Goal: Information Seeking & Learning: Learn about a topic

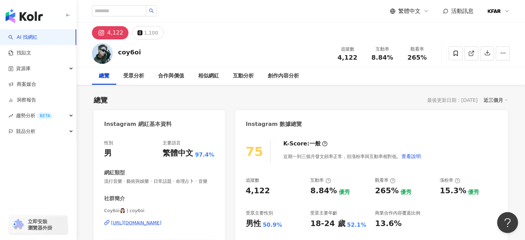
click at [478, 33] on div "4,122 1,100" at bounding box center [301, 31] width 446 height 17
click at [101, 15] on input "search" at bounding box center [119, 10] width 54 height 11
click at [117, 14] on input "search" at bounding box center [119, 10] width 54 height 11
click at [168, 49] on div "coy6oi 追蹤數 4,122 互動率 8.84% 觀看率 265%" at bounding box center [301, 53] width 446 height 28
click at [135, 13] on input "search" at bounding box center [119, 10] width 54 height 11
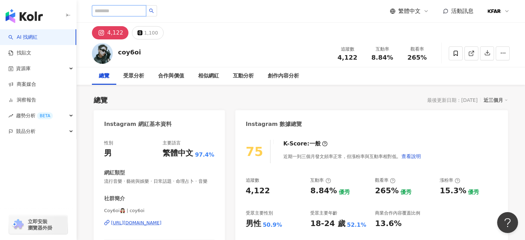
paste input "**********"
type input "**********"
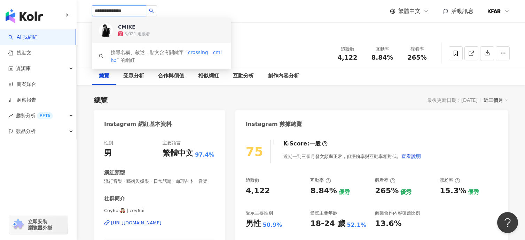
click at [190, 31] on div "3,021 追蹤者" at bounding box center [171, 33] width 106 height 7
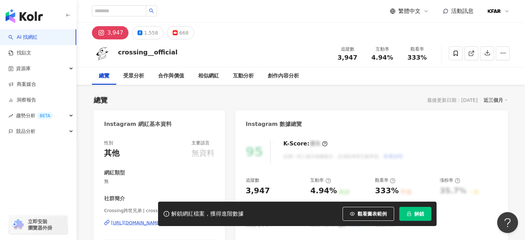
click at [418, 213] on span "解鎖" at bounding box center [419, 214] width 10 height 6
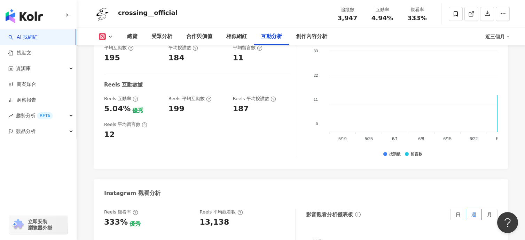
scroll to position [1119, 0]
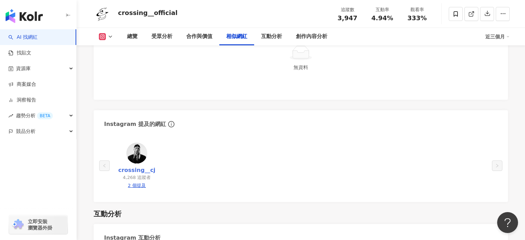
click at [139, 172] on link "crossing__cj" at bounding box center [136, 170] width 37 height 8
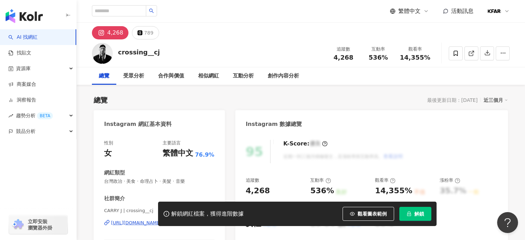
click at [418, 215] on span "解鎖" at bounding box center [419, 214] width 10 height 6
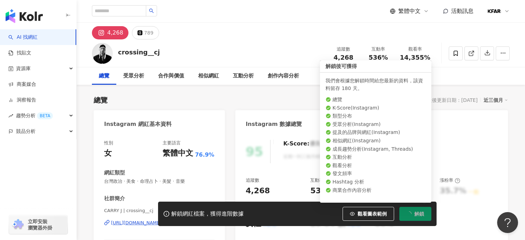
click at [418, 215] on span "解鎖" at bounding box center [419, 214] width 10 height 6
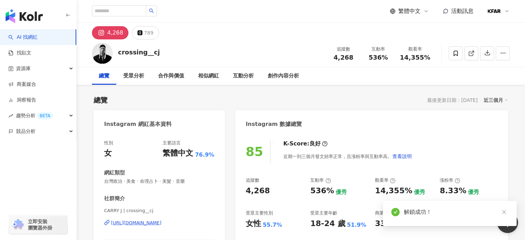
click at [222, 110] on div "Instagram 網紅基本資料" at bounding box center [159, 121] width 131 height 23
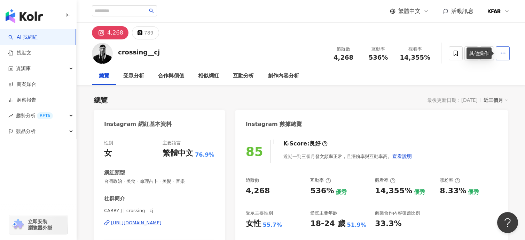
click at [505, 55] on icon "button" at bounding box center [503, 53] width 6 height 6
click at [170, 57] on div "crossing__cj 追蹤數 4,268 互動率 536% 觀看率 14,355%" at bounding box center [301, 53] width 446 height 28
drag, startPoint x: 169, startPoint y: 54, endPoint x: 118, endPoint y: 53, distance: 50.5
click at [118, 53] on div "crossing__cj 追蹤數 4,268 互動率 536% 觀看率 14,355%" at bounding box center [301, 53] width 446 height 28
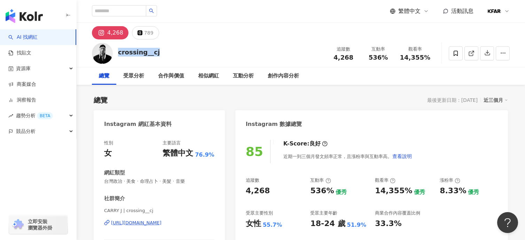
copy div "crossing__cj"
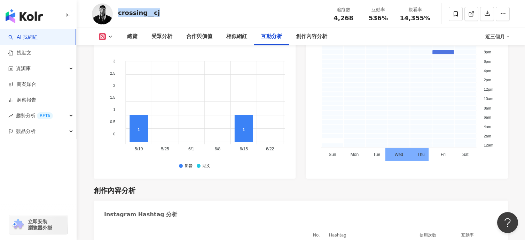
scroll to position [2090, 0]
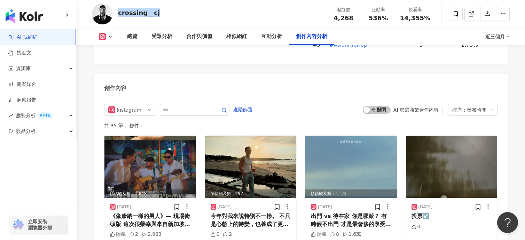
click at [152, 18] on div "crossing__cj" at bounding box center [139, 13] width 42 height 10
drag, startPoint x: 143, startPoint y: 15, endPoint x: 119, endPoint y: 15, distance: 24.0
click at [119, 15] on div "crossing__cj" at bounding box center [139, 12] width 42 height 9
copy div "crossing"
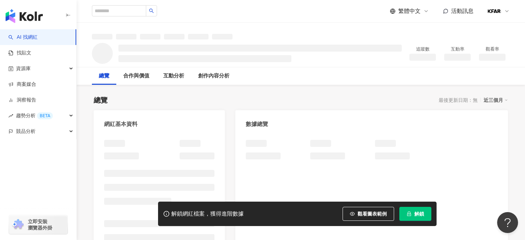
click at [424, 215] on span "解鎖" at bounding box center [419, 214] width 10 height 6
